Goal: Browse casually: Explore the website without a specific task or goal

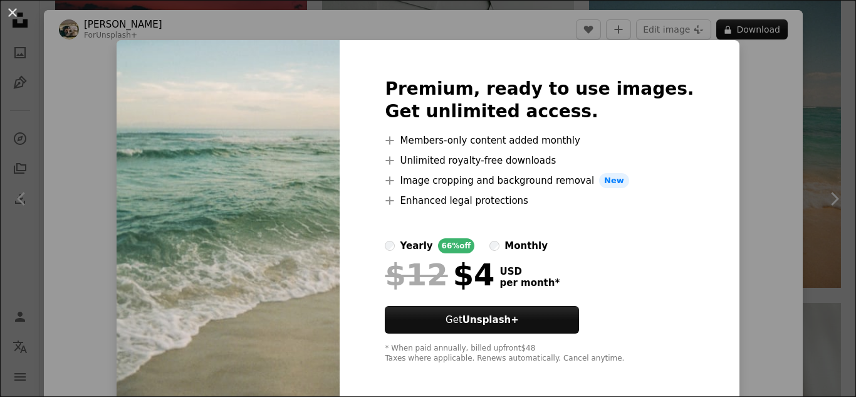
scroll to position [940, 0]
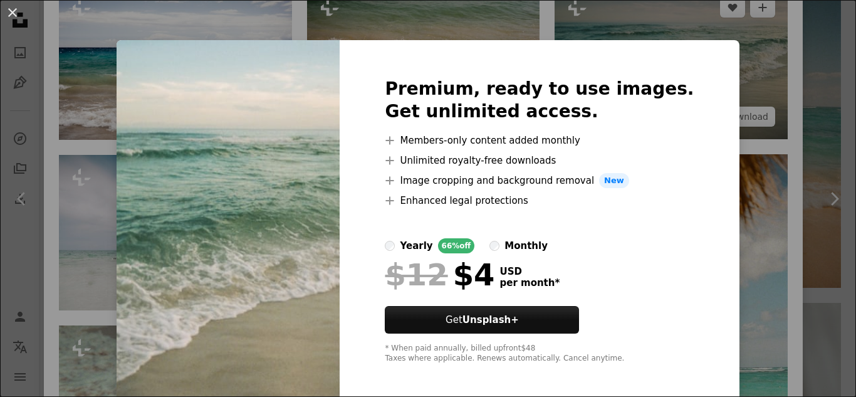
click at [726, 99] on div "An X shape Premium, ready to use images. Get unlimited access. A plus sign Memb…" at bounding box center [428, 198] width 856 height 397
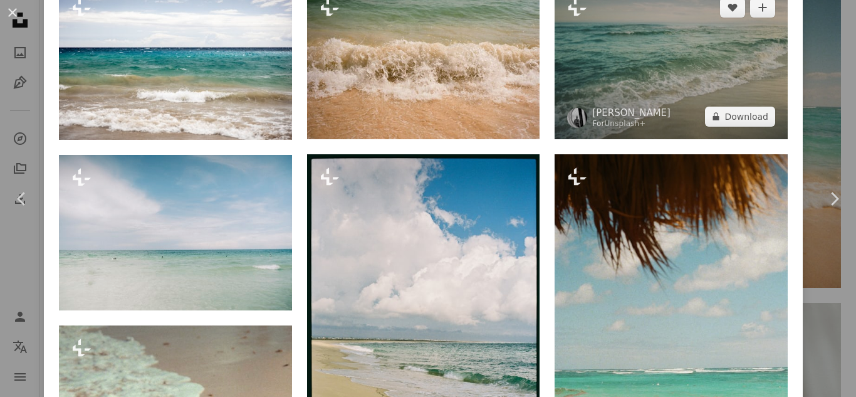
click at [673, 67] on img at bounding box center [671, 62] width 233 height 154
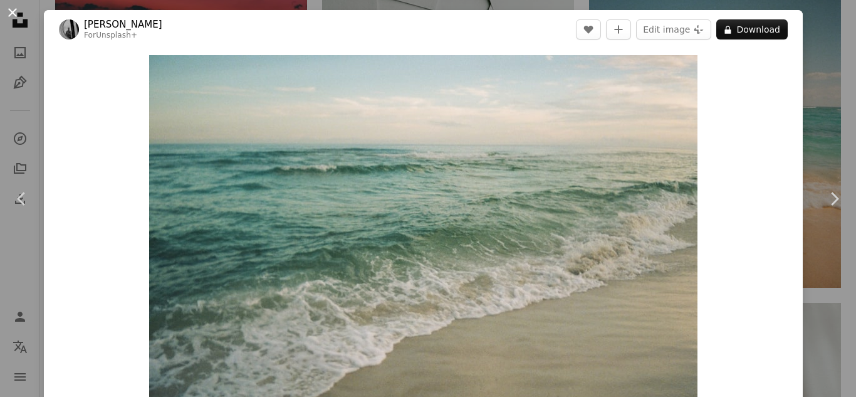
click at [8, 11] on button "An X shape" at bounding box center [12, 12] width 15 height 15
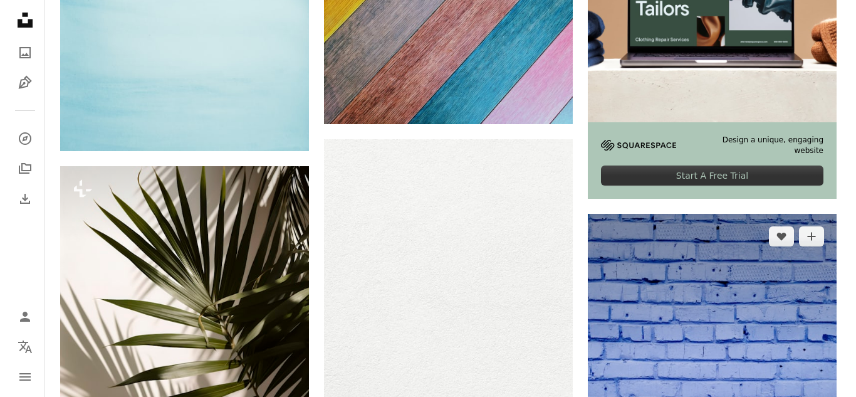
scroll to position [4387, 0]
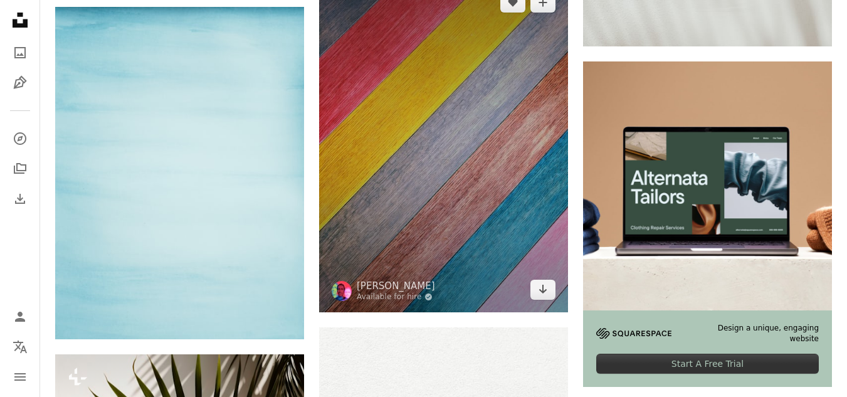
click at [406, 179] on img at bounding box center [443, 146] width 249 height 332
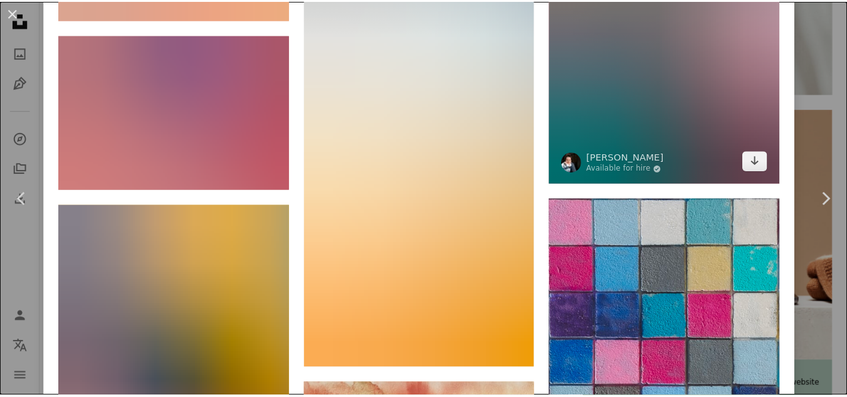
scroll to position [6330, 0]
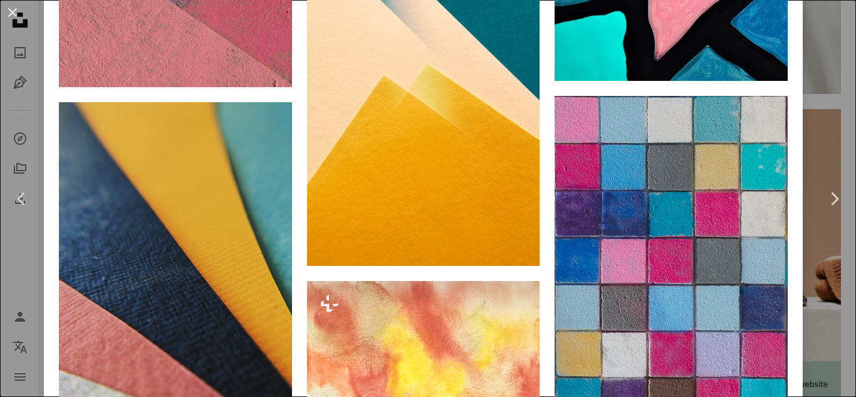
drag, startPoint x: 20, startPoint y: 13, endPoint x: 31, endPoint y: 23, distance: 15.1
click at [19, 13] on button "An X shape" at bounding box center [12, 12] width 15 height 15
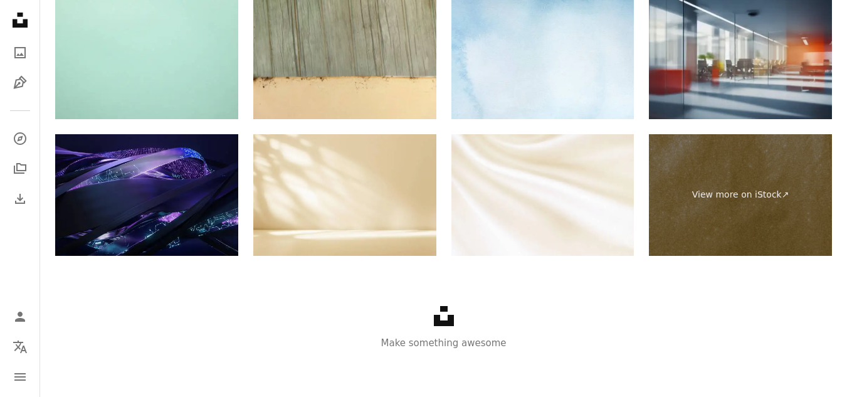
scroll to position [6449, 0]
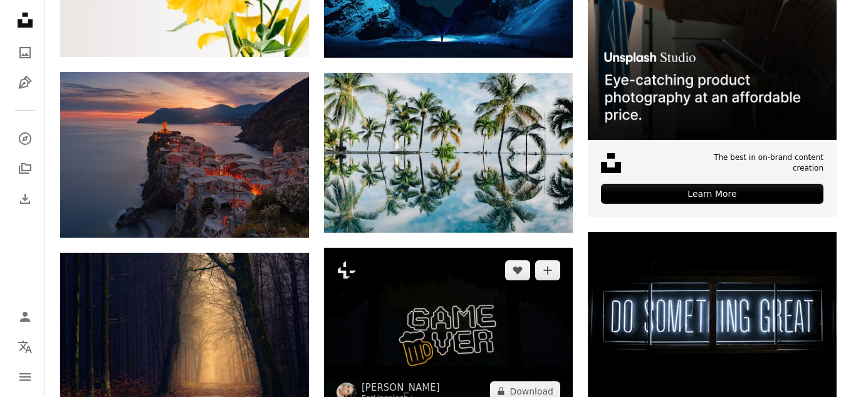
scroll to position [439, 0]
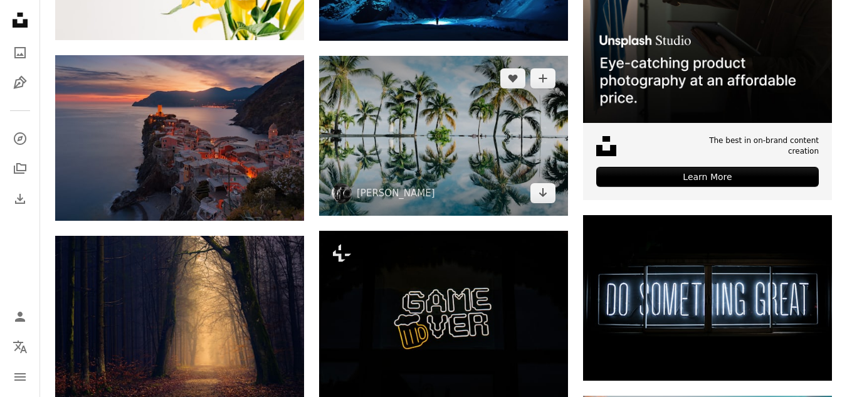
click at [467, 153] on img at bounding box center [443, 136] width 249 height 160
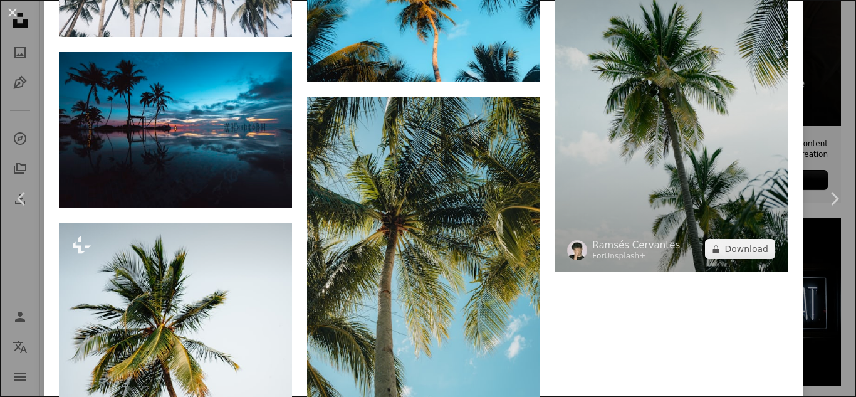
scroll to position [2444, 0]
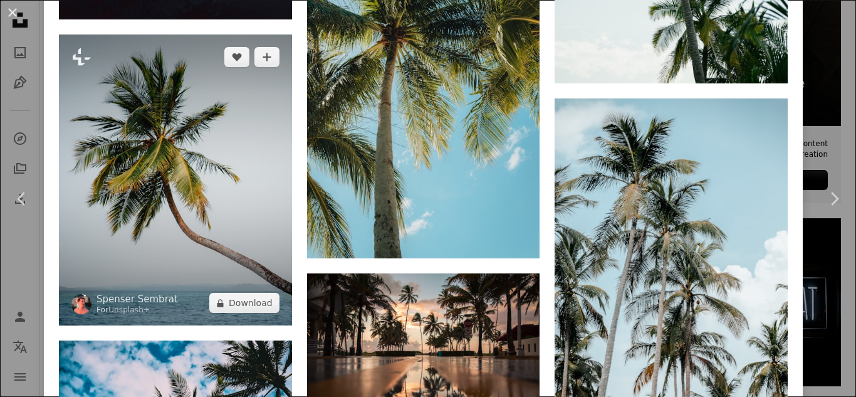
click at [165, 160] on img at bounding box center [175, 179] width 233 height 291
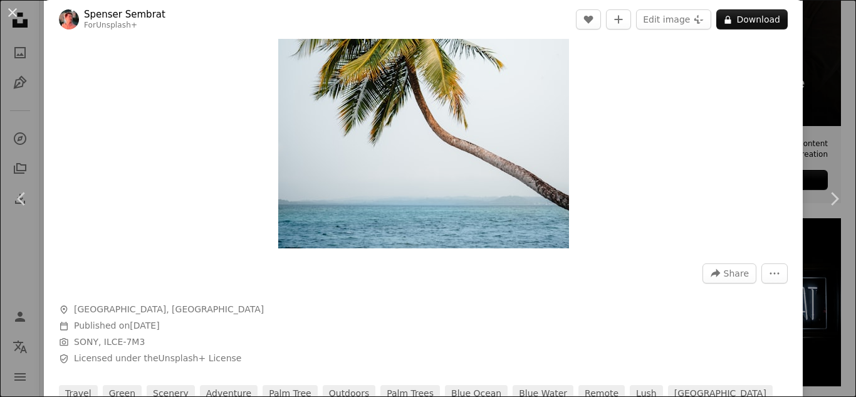
scroll to position [188, 0]
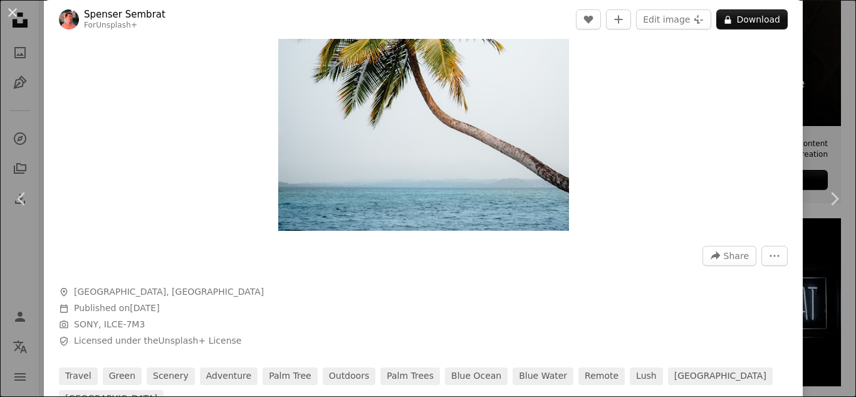
click at [532, 98] on img "Zoom in on this image" at bounding box center [423, 49] width 291 height 364
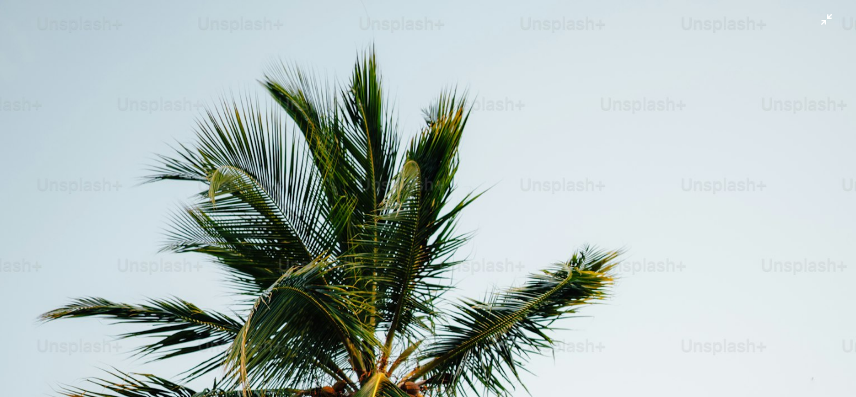
scroll to position [326, 0]
